Goal: Navigation & Orientation: Find specific page/section

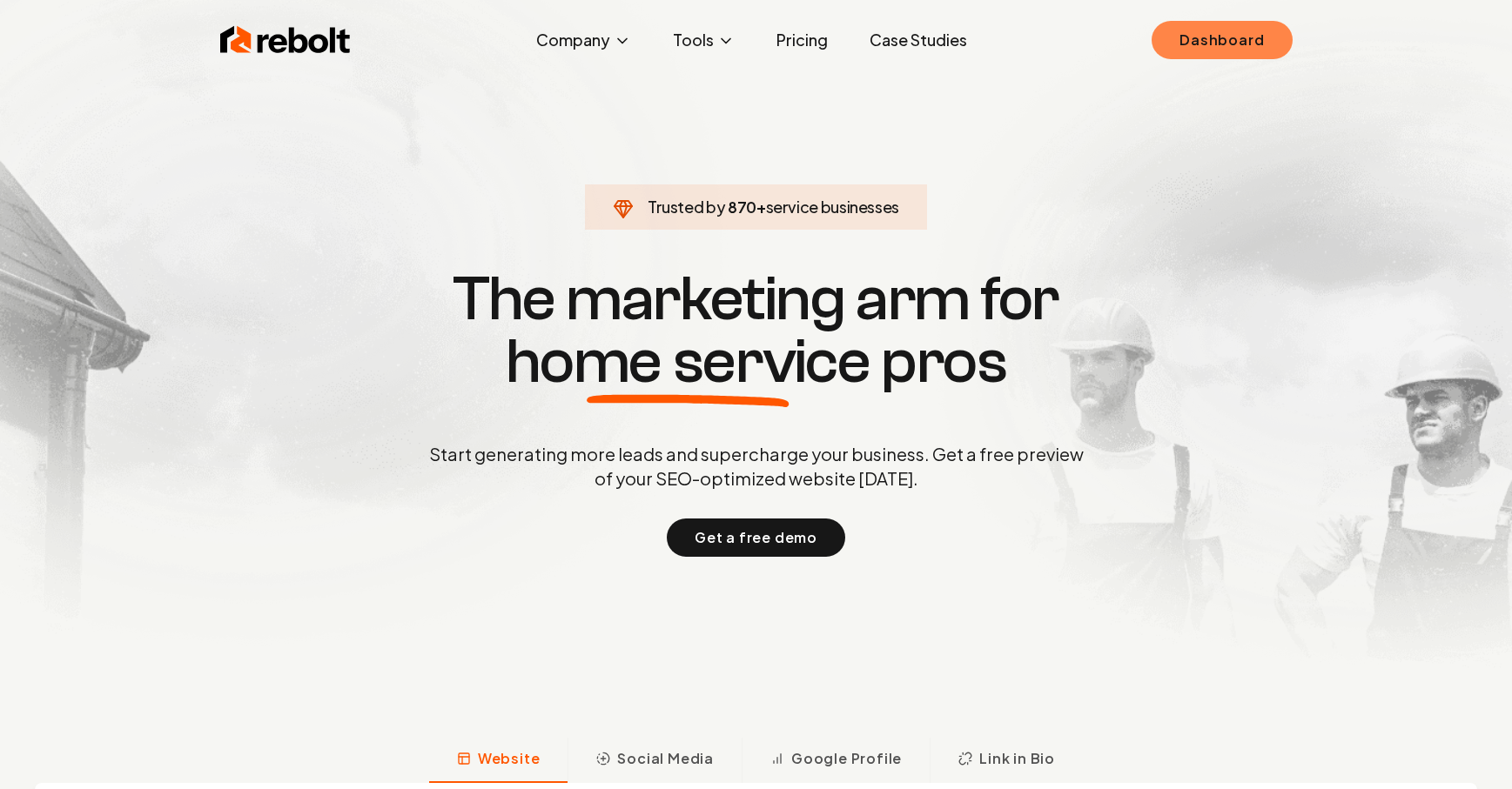
click at [1201, 33] on link "Dashboard" at bounding box center [1221, 40] width 140 height 38
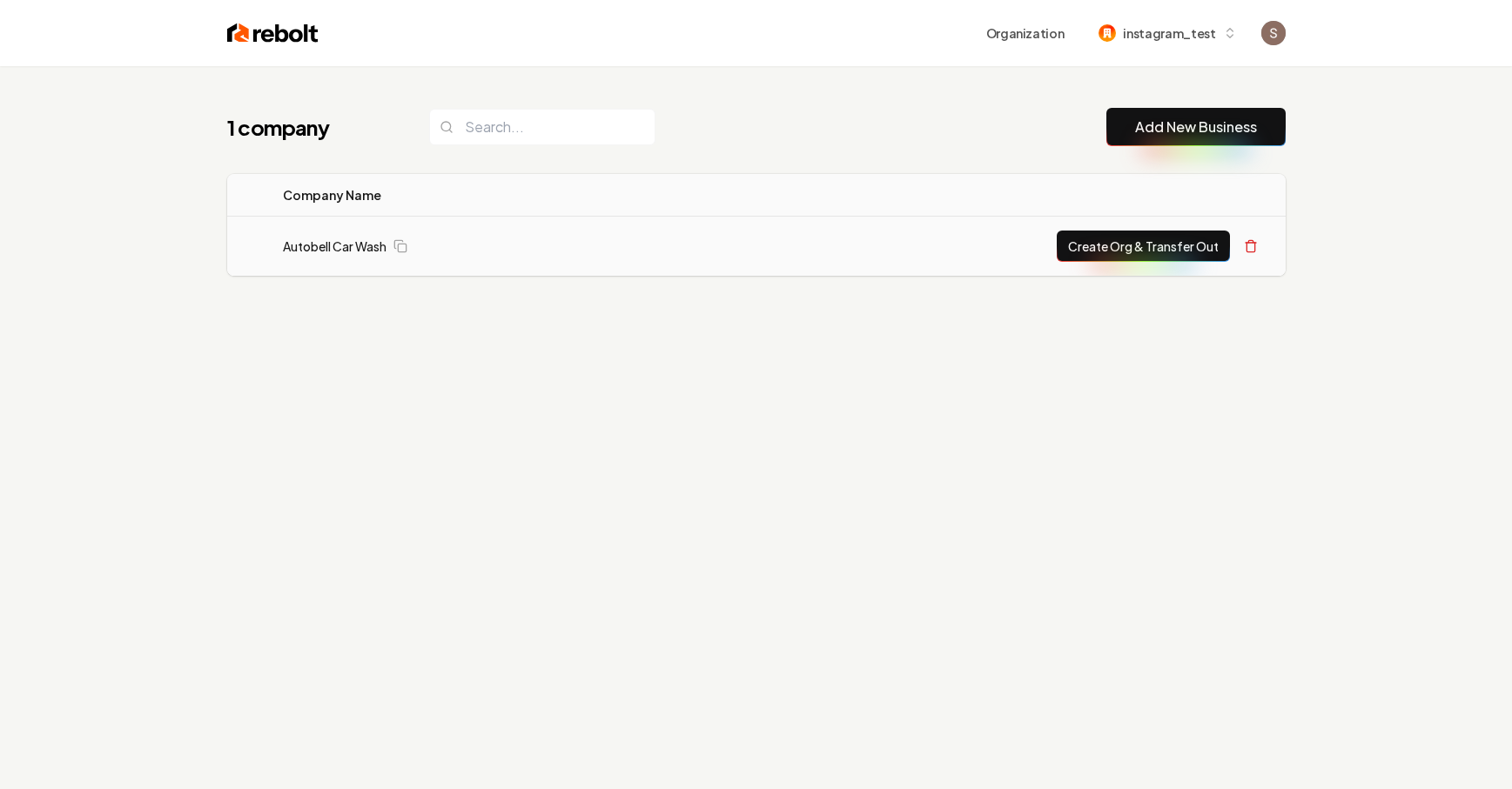
click at [433, 250] on div "Autobell Car Wash" at bounding box center [466, 246] width 366 height 17
click at [347, 238] on link "Autobell Car Wash" at bounding box center [335, 246] width 104 height 17
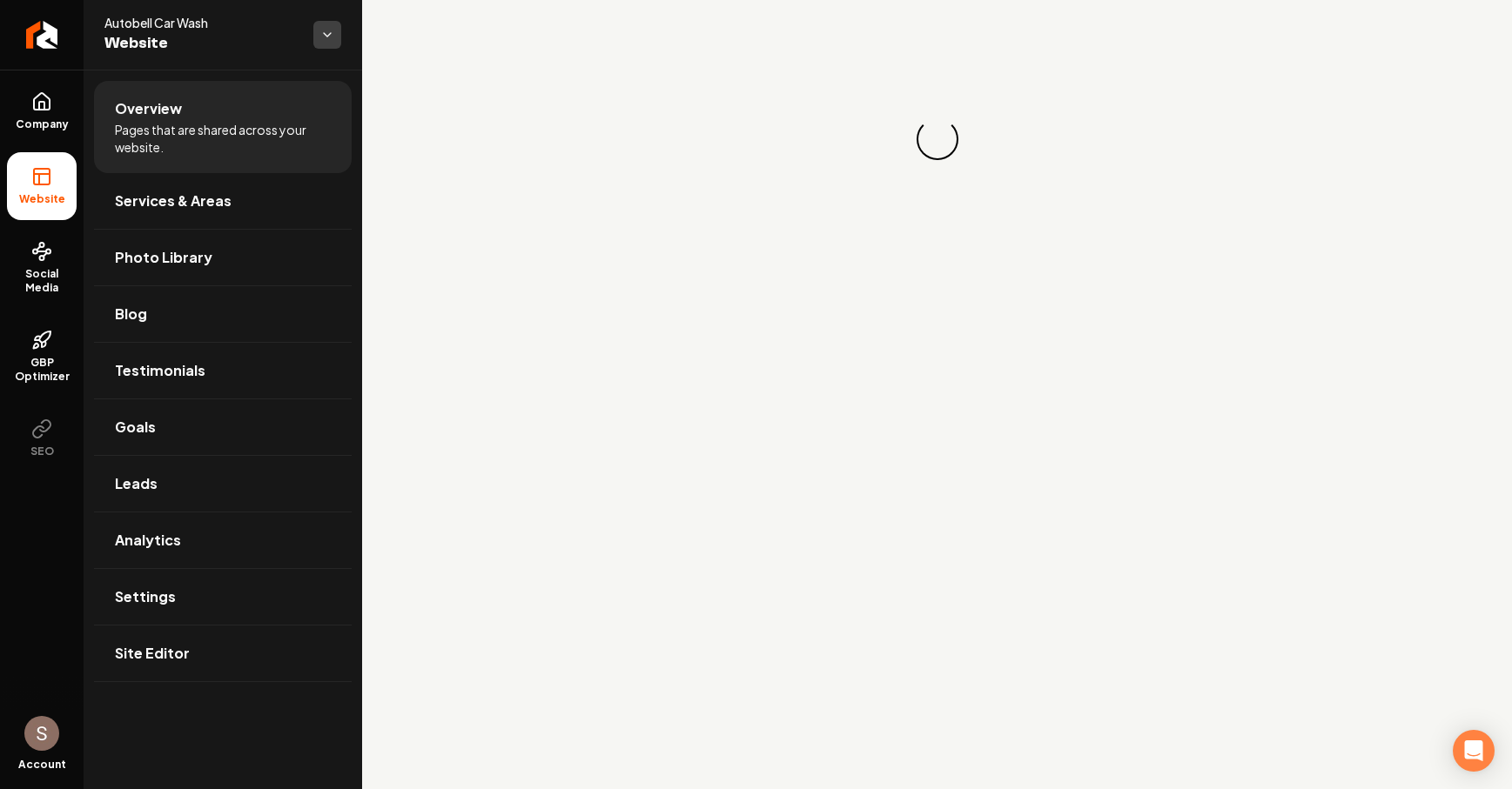
click at [334, 44] on html "Company Website Social Media GBP Optimizer SEO Account Autobell Car Wash Websit…" at bounding box center [756, 394] width 1512 height 789
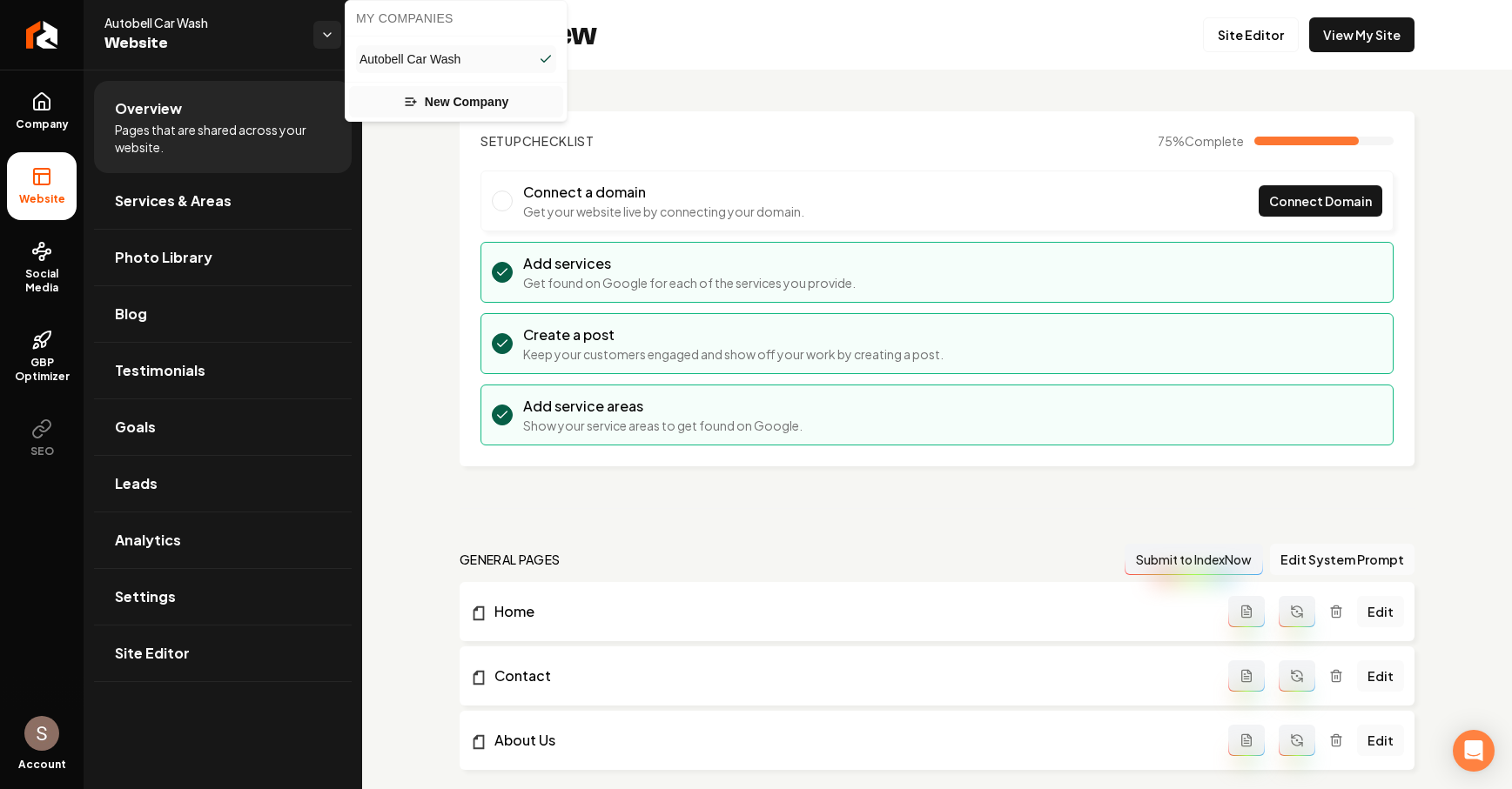
click at [428, 97] on link "New Company" at bounding box center [456, 101] width 214 height 31
click at [302, 25] on div "Autobell Car Wash Website" at bounding box center [208, 35] width 209 height 42
click at [314, 34] on html "Company Website Social Media GBP Optimizer SEO Account Autobell Car Wash Websit…" at bounding box center [756, 394] width 1512 height 789
click at [398, 253] on html "Company Website Social Media GBP Optimizer SEO Account Autobell Car Wash Websit…" at bounding box center [756, 394] width 1512 height 789
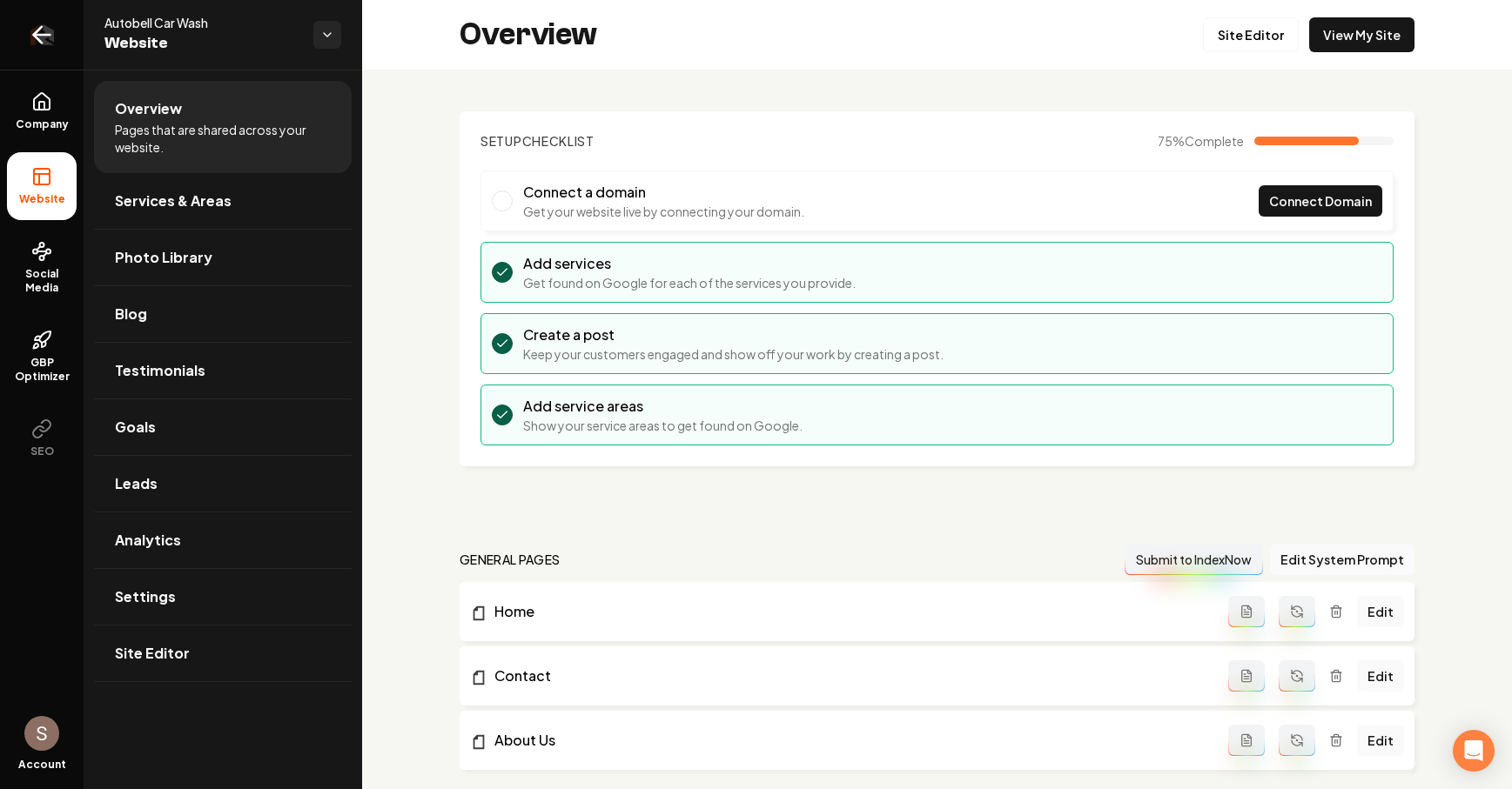
click at [56, 45] on link "Return to dashboard" at bounding box center [42, 35] width 84 height 70
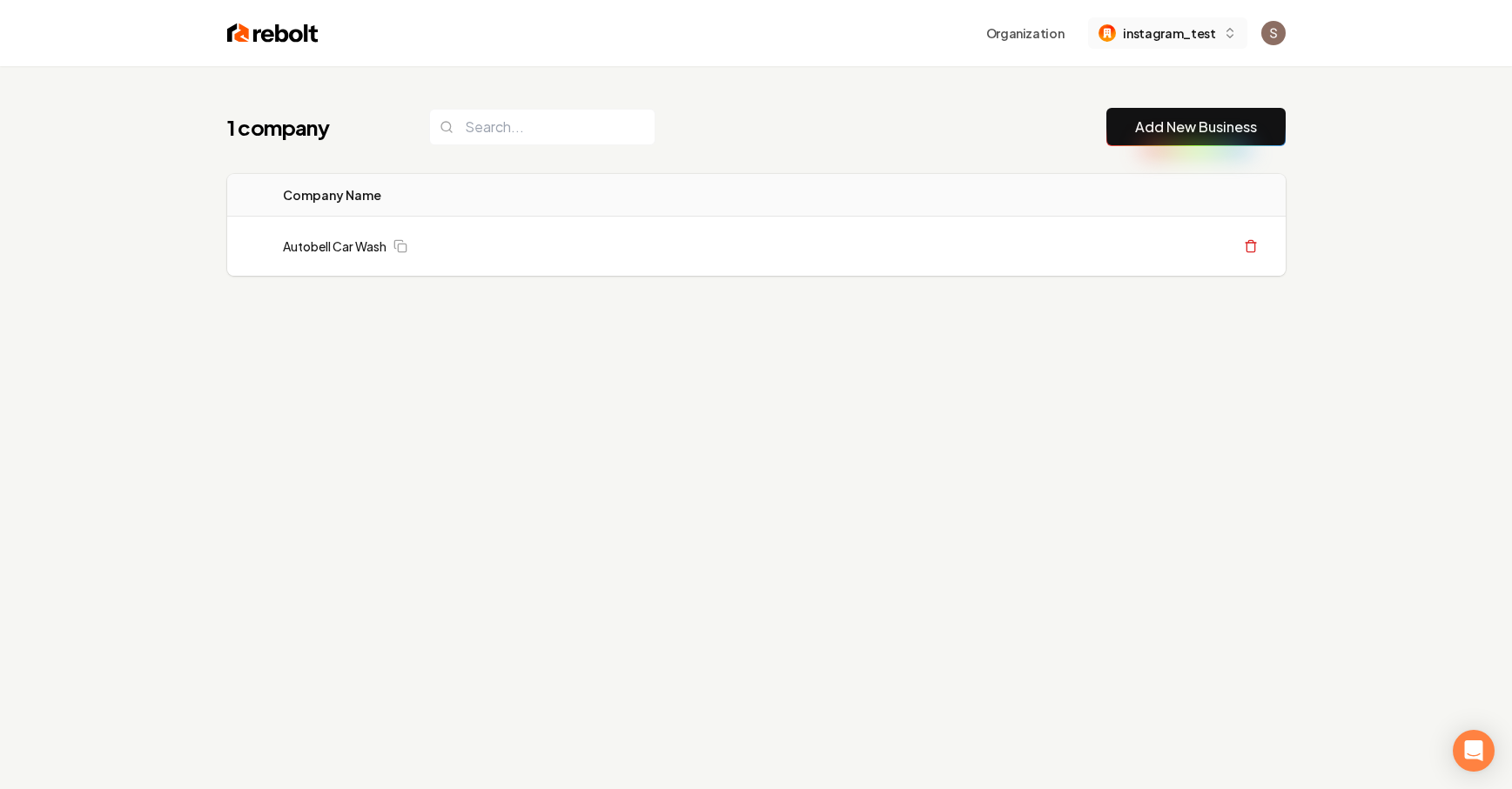
click at [1193, 34] on span "instagram_test" at bounding box center [1168, 33] width 92 height 18
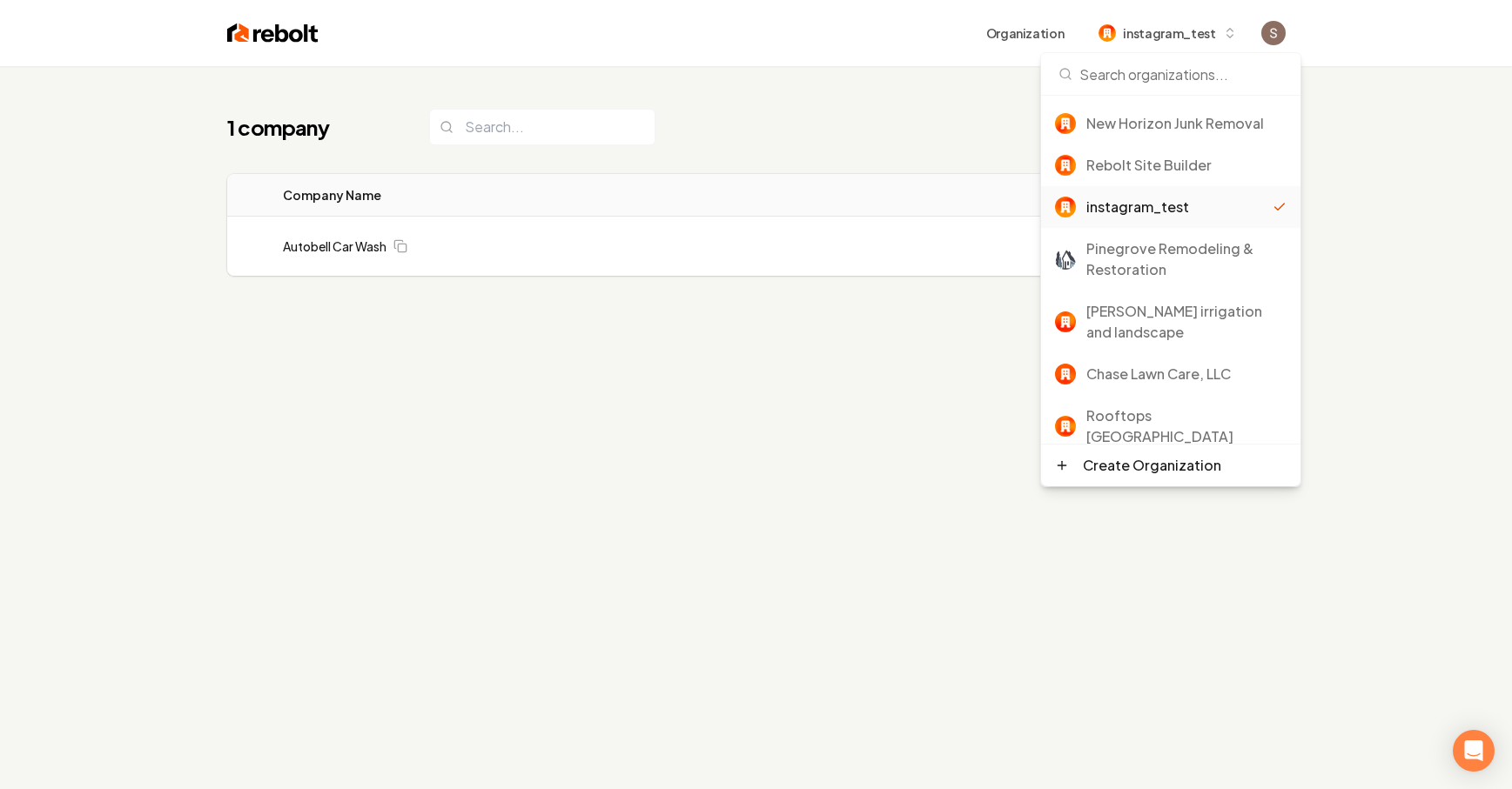
scroll to position [19, 0]
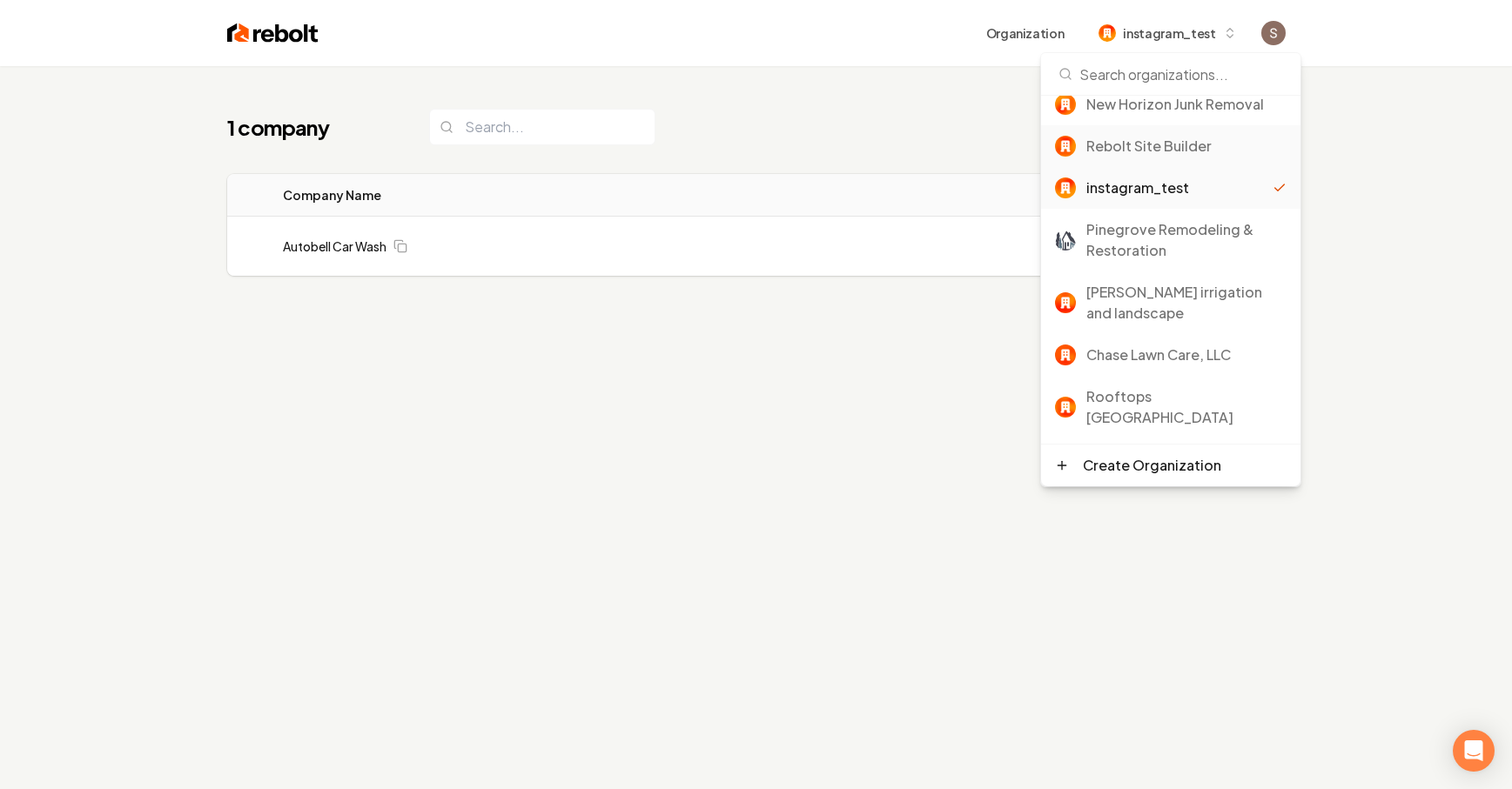
click at [1175, 140] on div "Rebolt Site Builder" at bounding box center [1186, 146] width 200 height 21
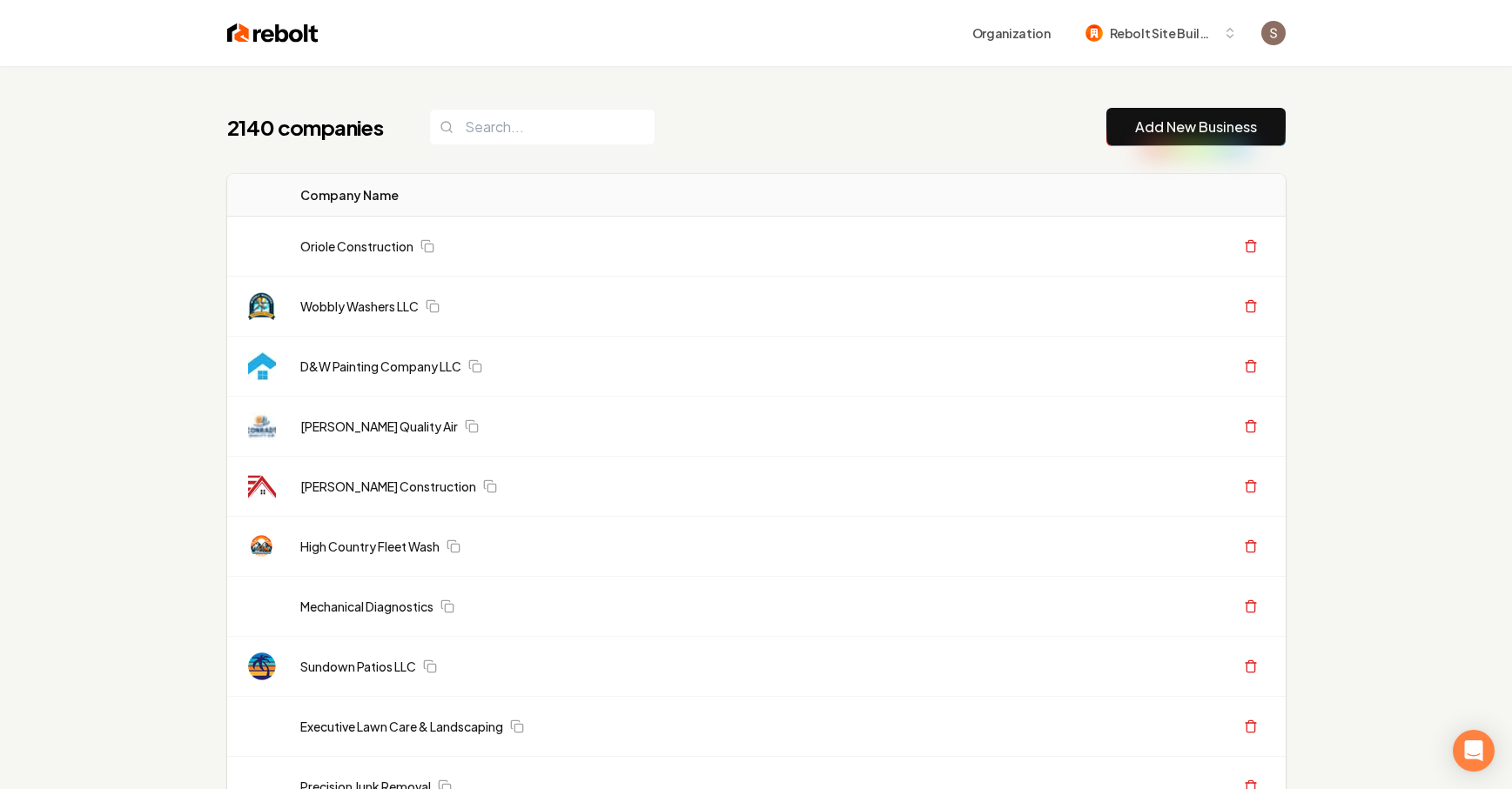
click at [402, 240] on link "Oriole Construction" at bounding box center [356, 246] width 113 height 17
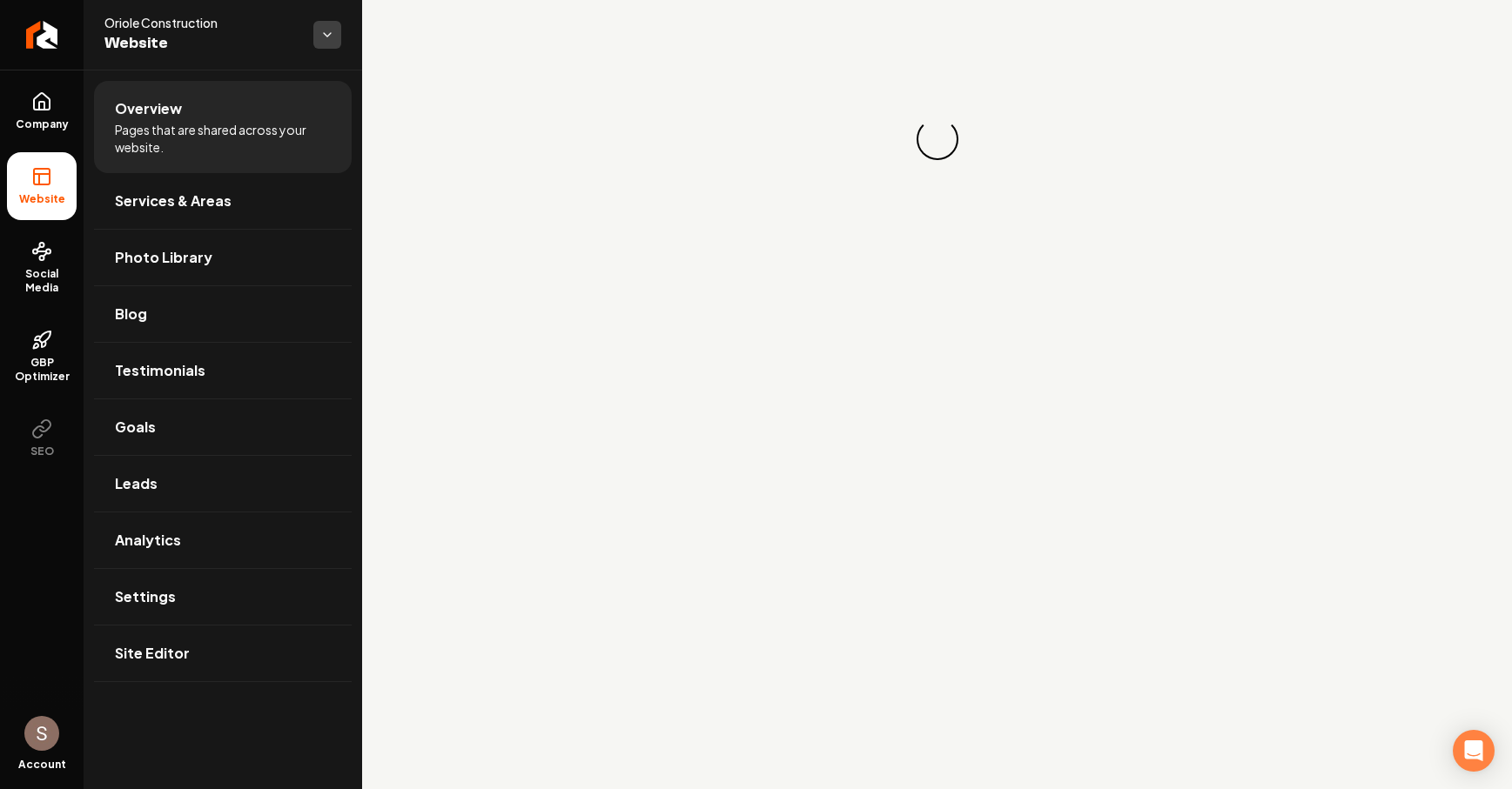
click at [339, 35] on html "Company Website Social Media GBP Optimizer SEO Account Oriole Construction Webs…" at bounding box center [756, 394] width 1512 height 789
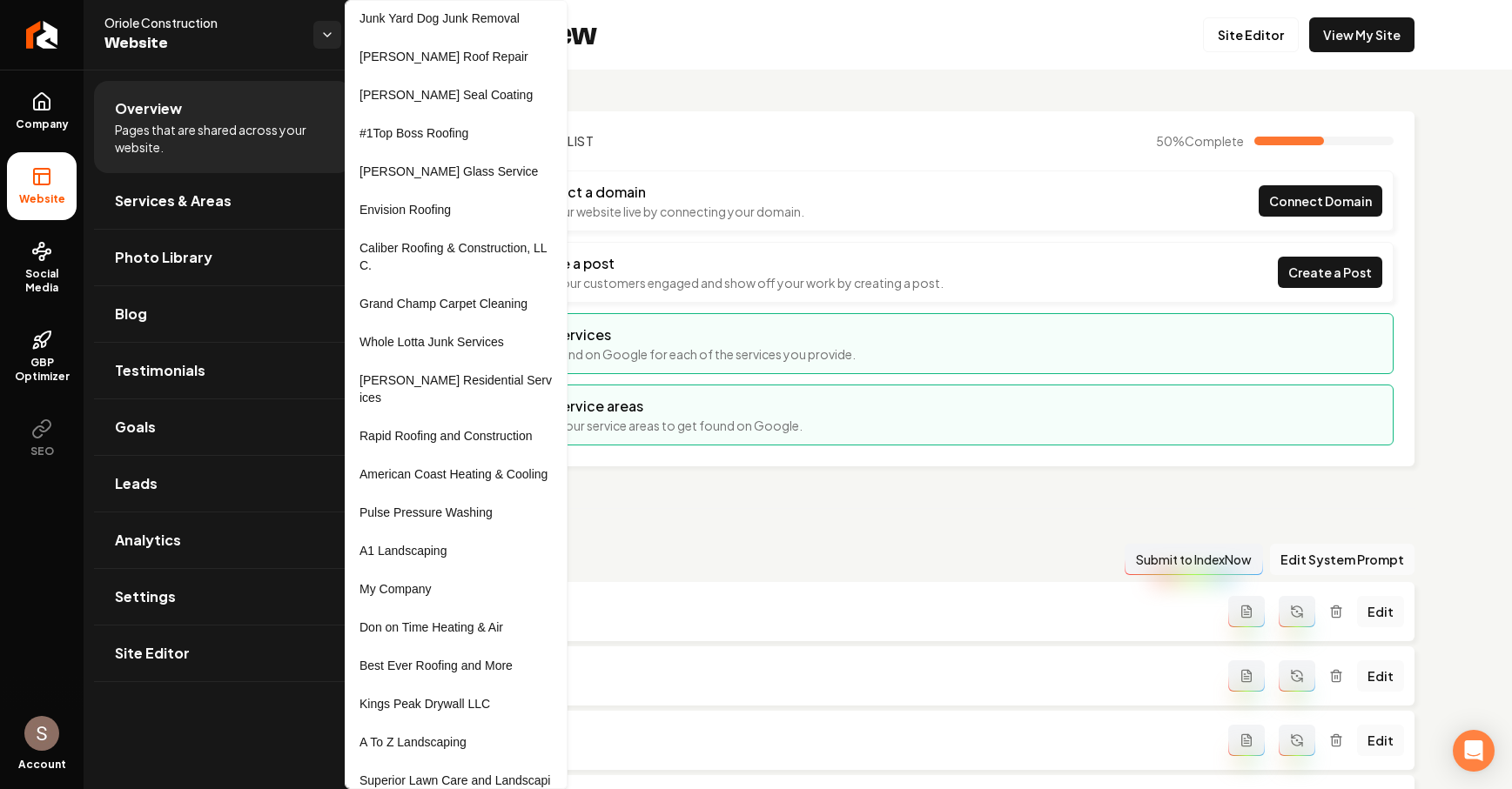
scroll to position [1308, 0]
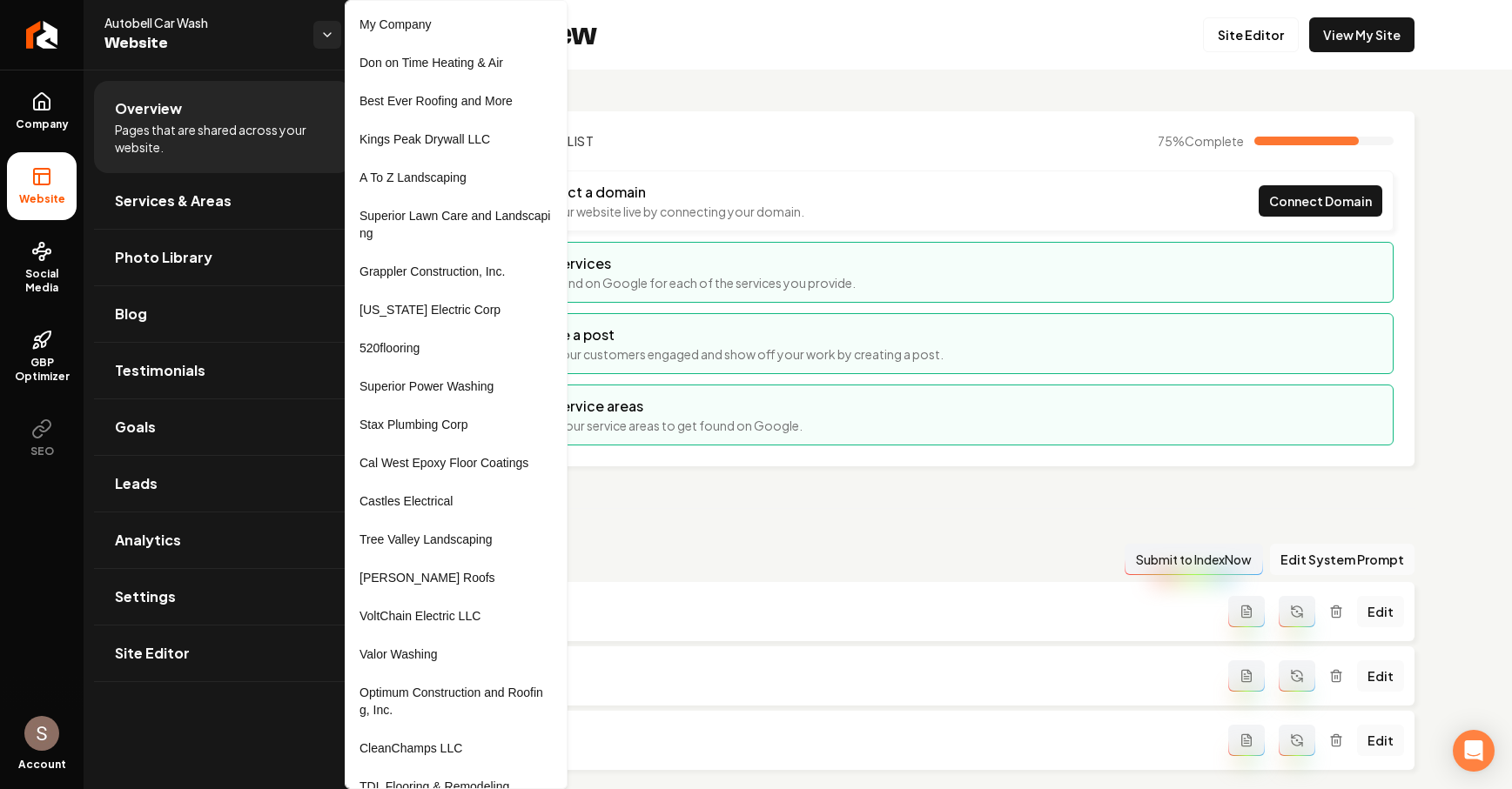
click at [44, 37] on html "Company Website Social Media GBP Optimizer SEO Account Autobell Car Wash Websit…" at bounding box center [756, 394] width 1512 height 789
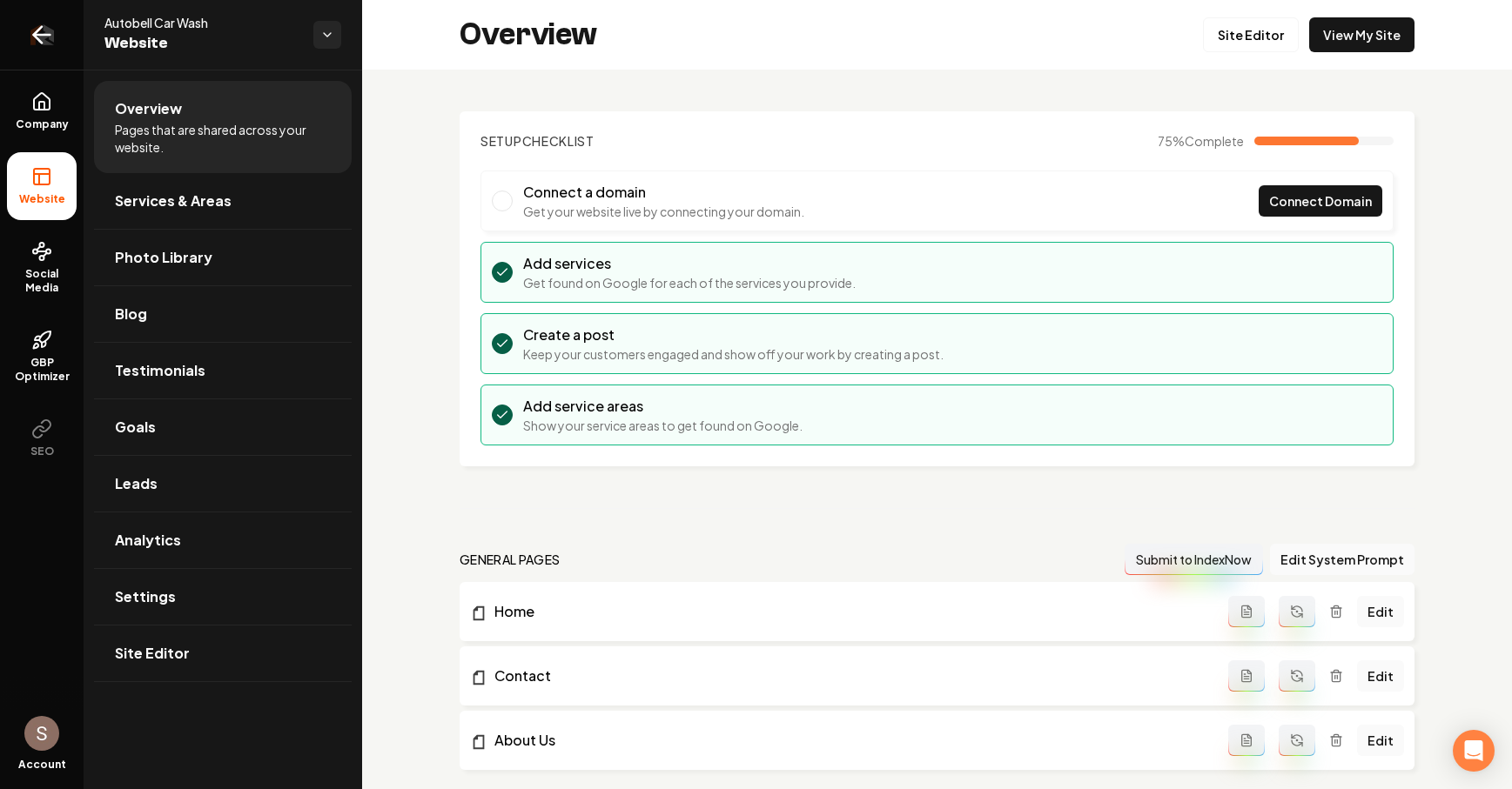
click at [43, 44] on icon "Return to dashboard" at bounding box center [42, 35] width 28 height 28
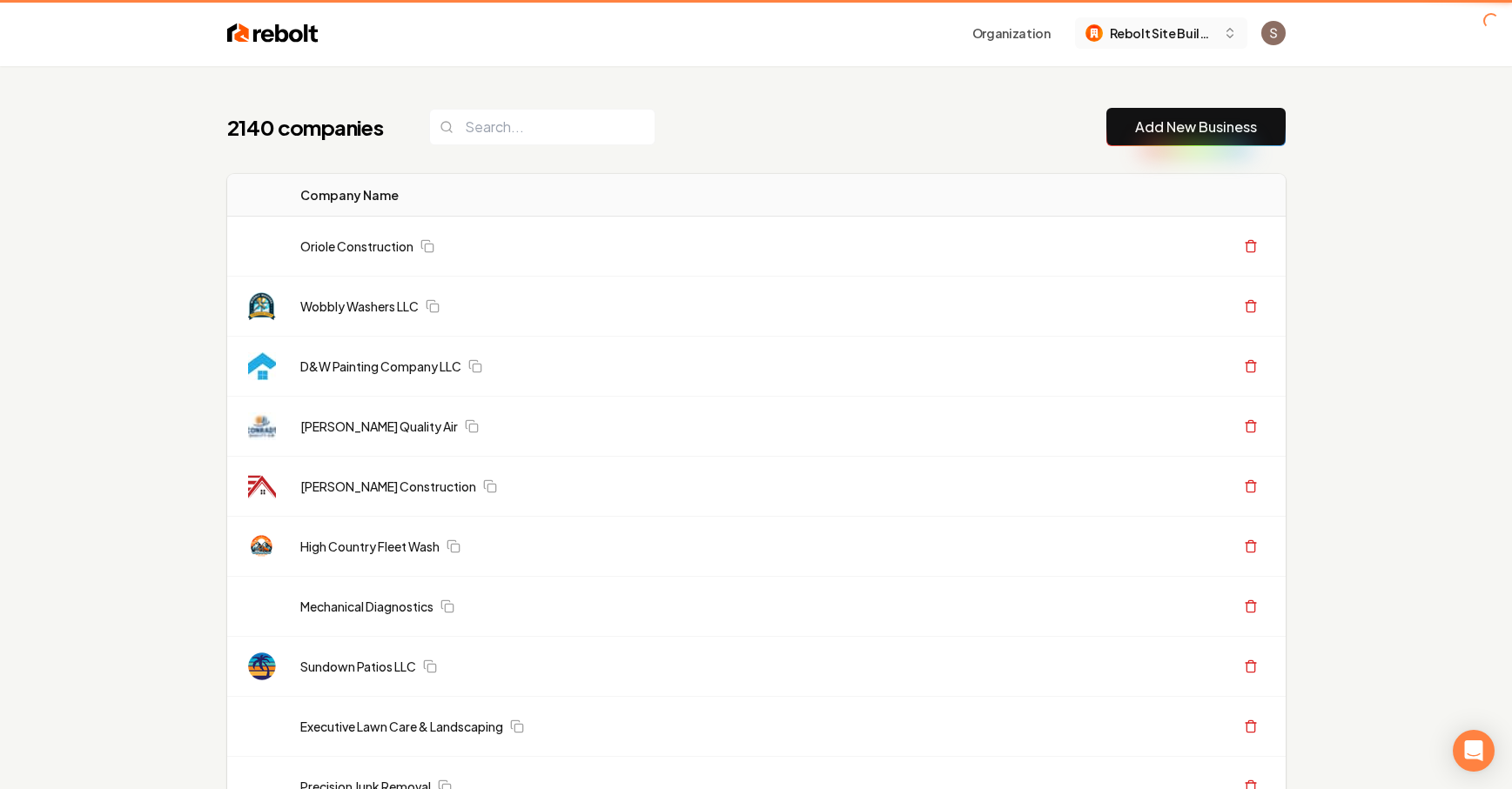
click at [1182, 37] on span "Rebolt Site Builder" at bounding box center [1162, 33] width 106 height 18
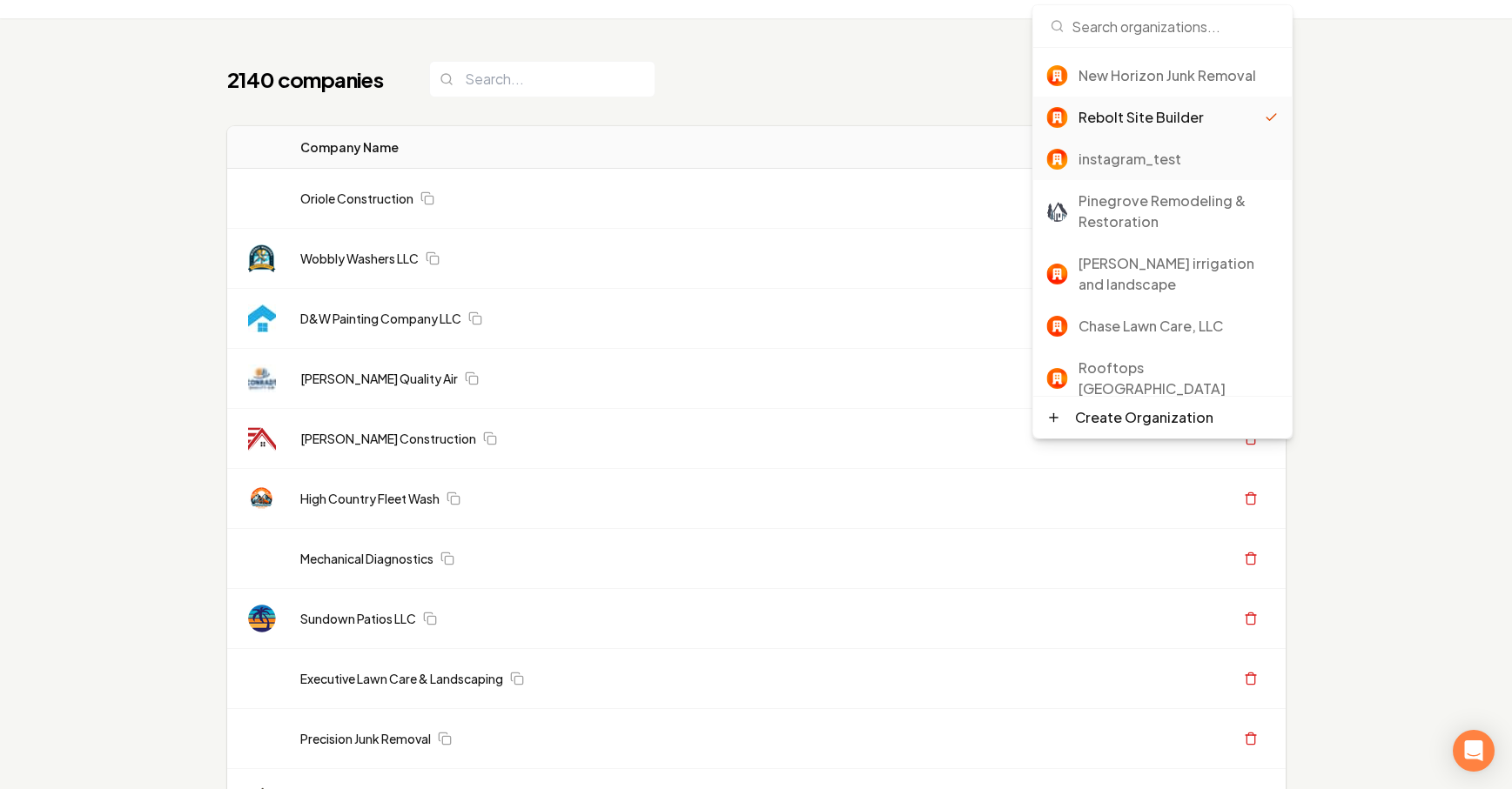
click at [1148, 157] on div "instagram_test" at bounding box center [1178, 159] width 200 height 21
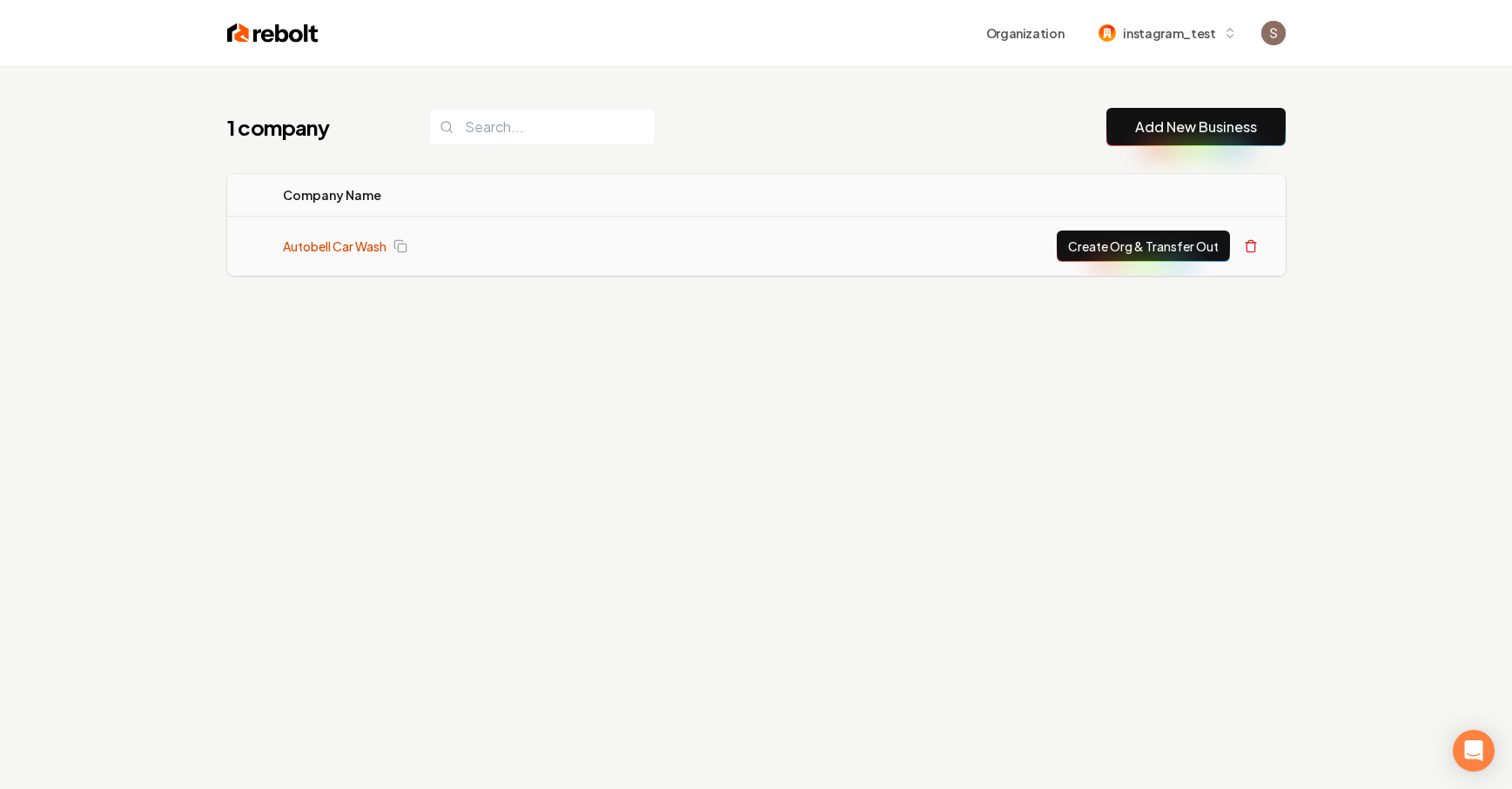
click at [374, 246] on link "Autobell Car Wash" at bounding box center [335, 246] width 104 height 17
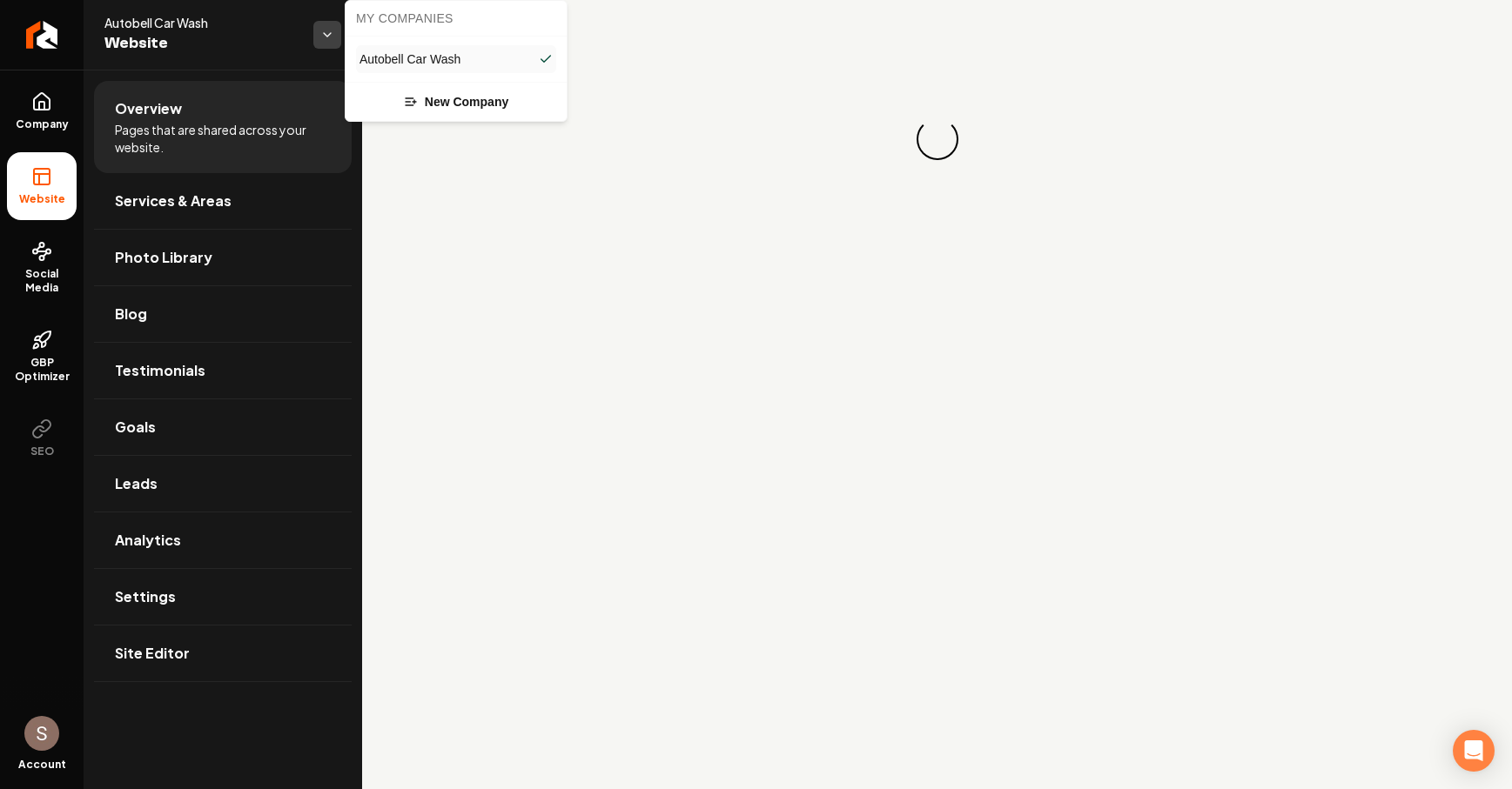
click at [326, 45] on html "Company Website Social Media GBP Optimizer SEO Account Autobell Car Wash Websit…" at bounding box center [756, 394] width 1512 height 789
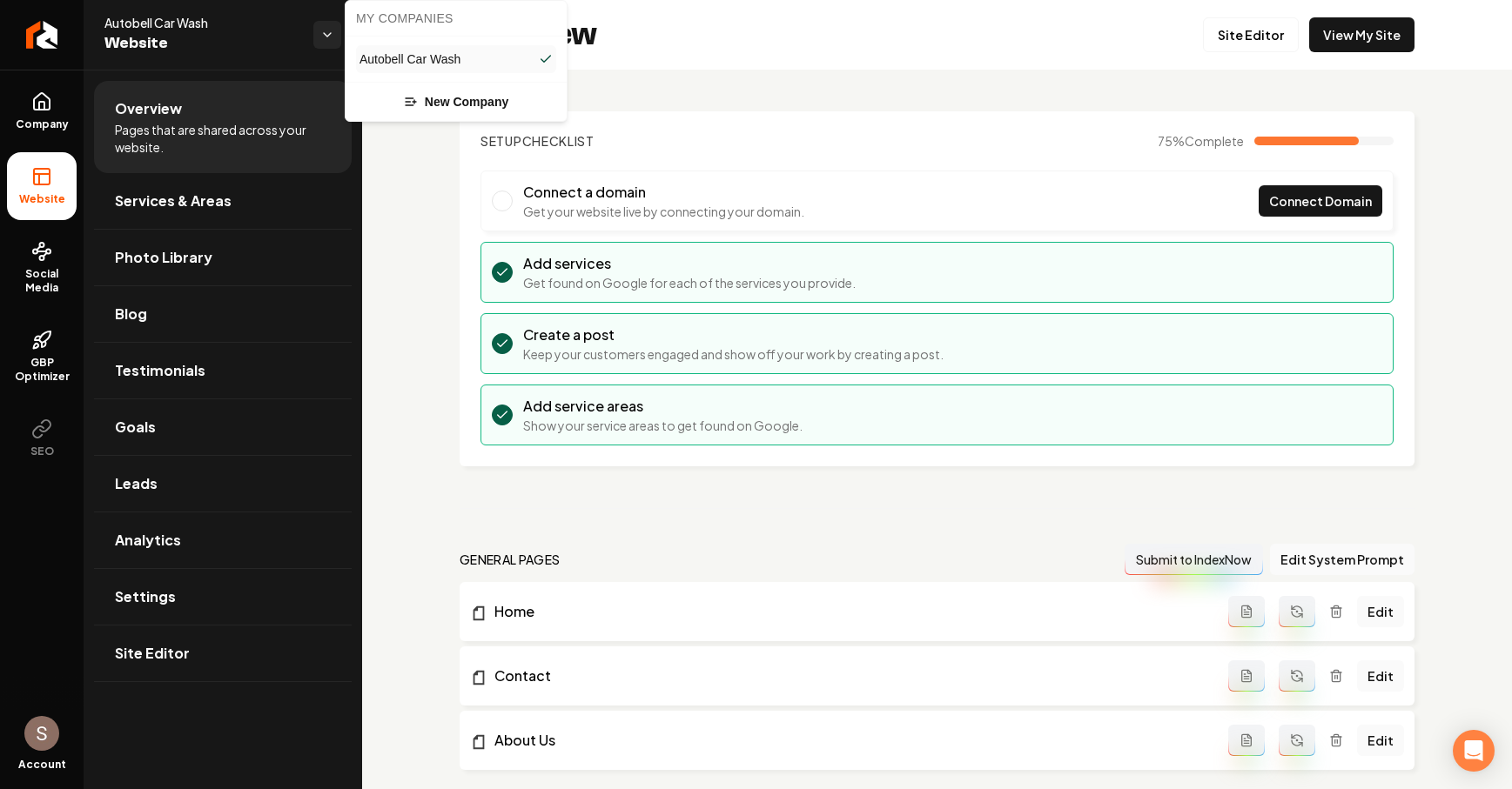
click at [326, 46] on html "Company Website Social Media GBP Optimizer SEO Account Autobell Car Wash Websit…" at bounding box center [756, 394] width 1512 height 789
